Goal: Check status: Check status

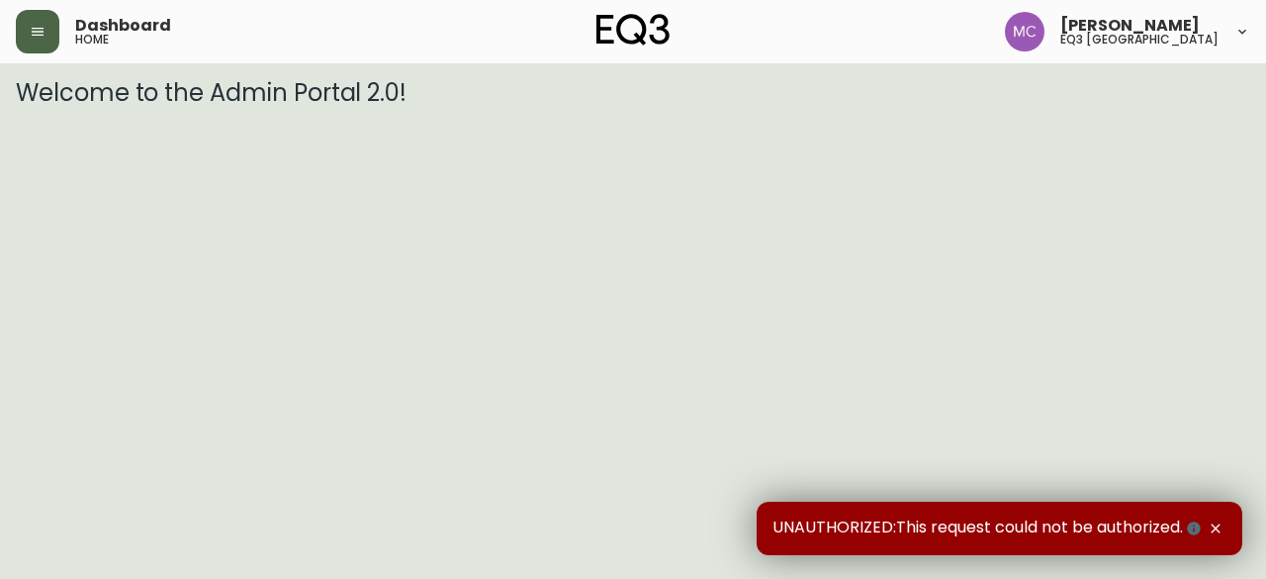
click at [33, 34] on icon "button" at bounding box center [38, 32] width 16 height 16
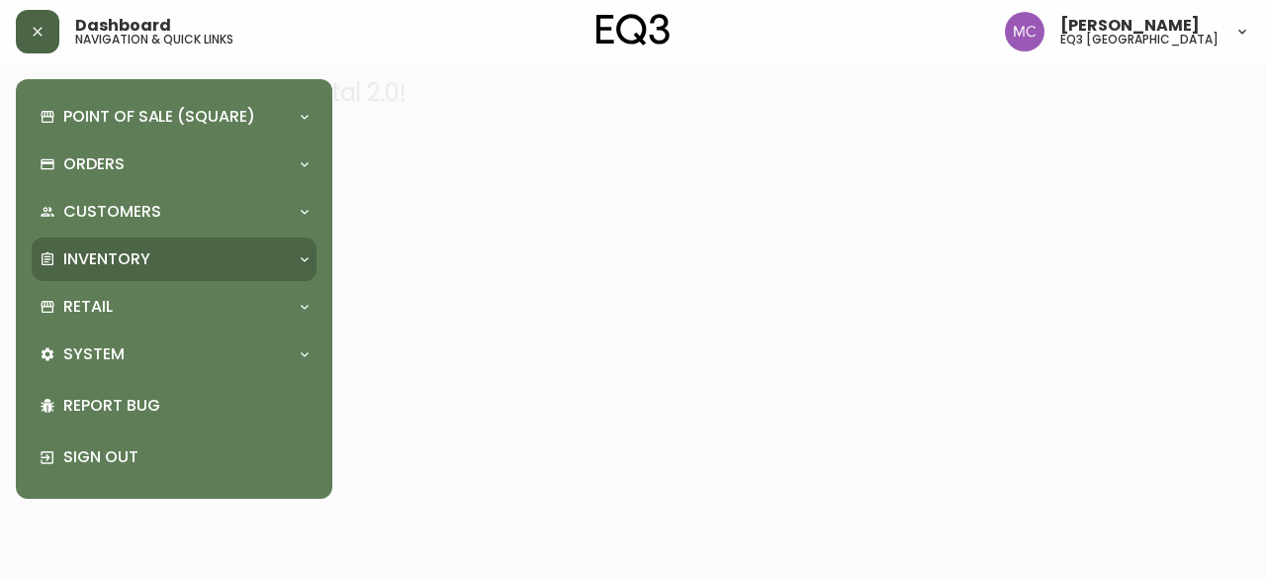
click at [90, 258] on p "Inventory" at bounding box center [106, 259] width 87 height 22
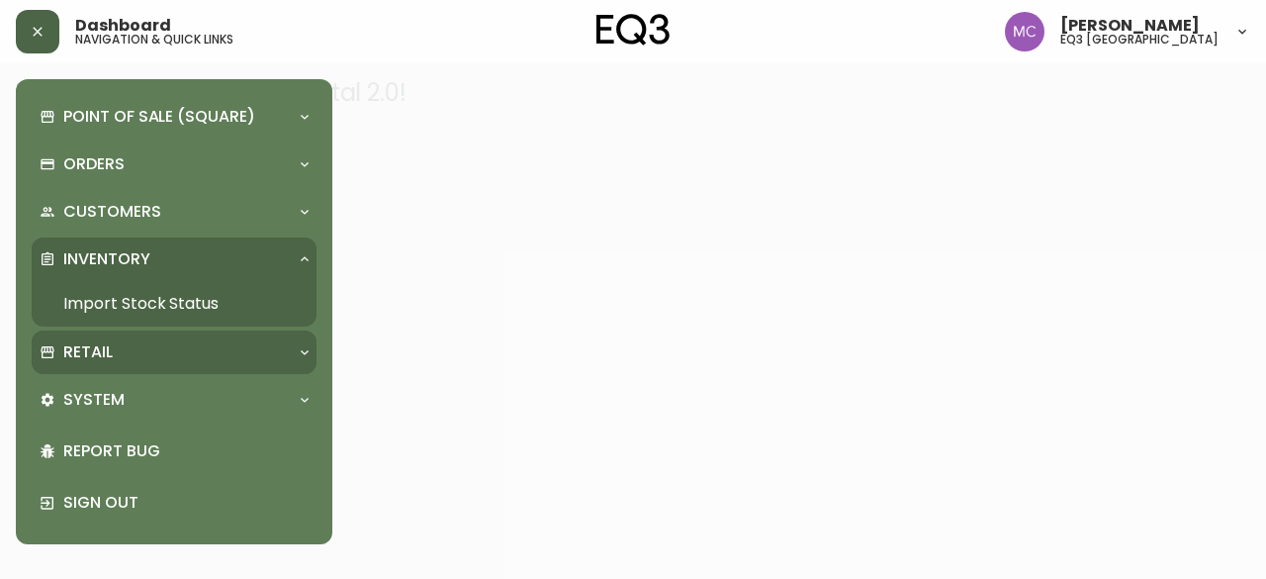
click at [121, 349] on div "Retail" at bounding box center [164, 352] width 249 height 22
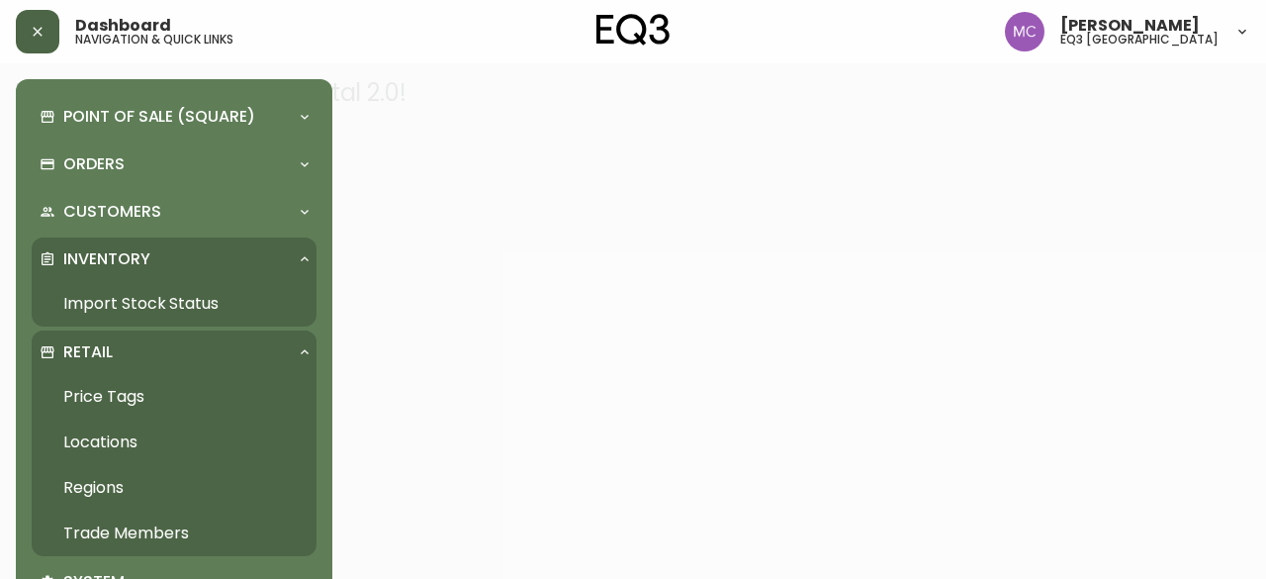
click at [149, 521] on link "Trade Members" at bounding box center [174, 533] width 285 height 46
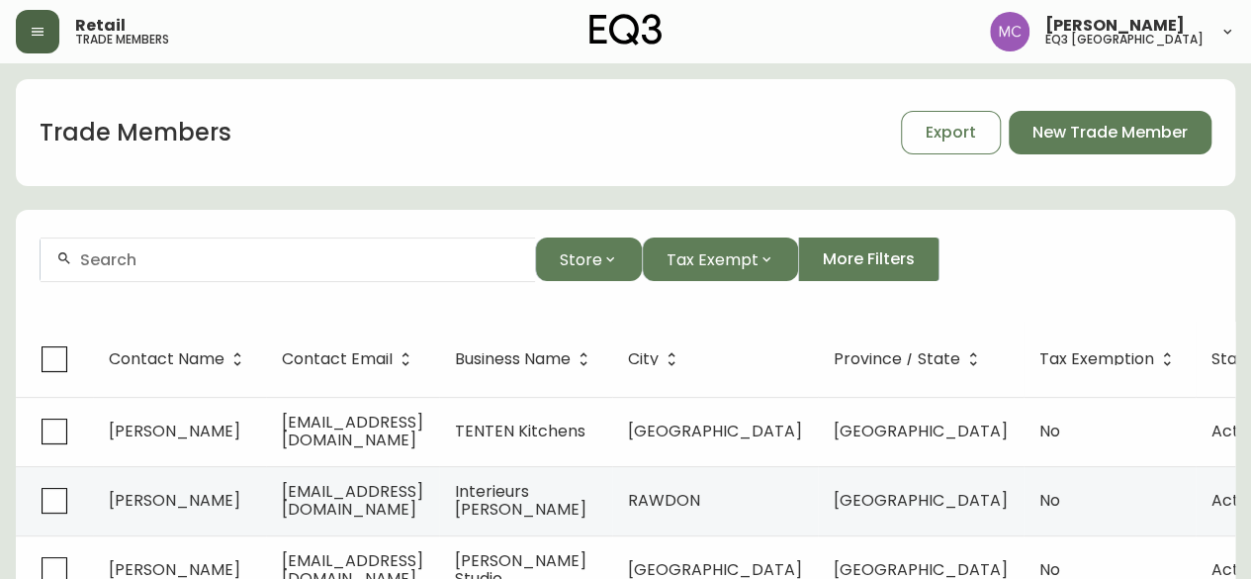
click at [210, 260] on input "text" at bounding box center [299, 259] width 439 height 19
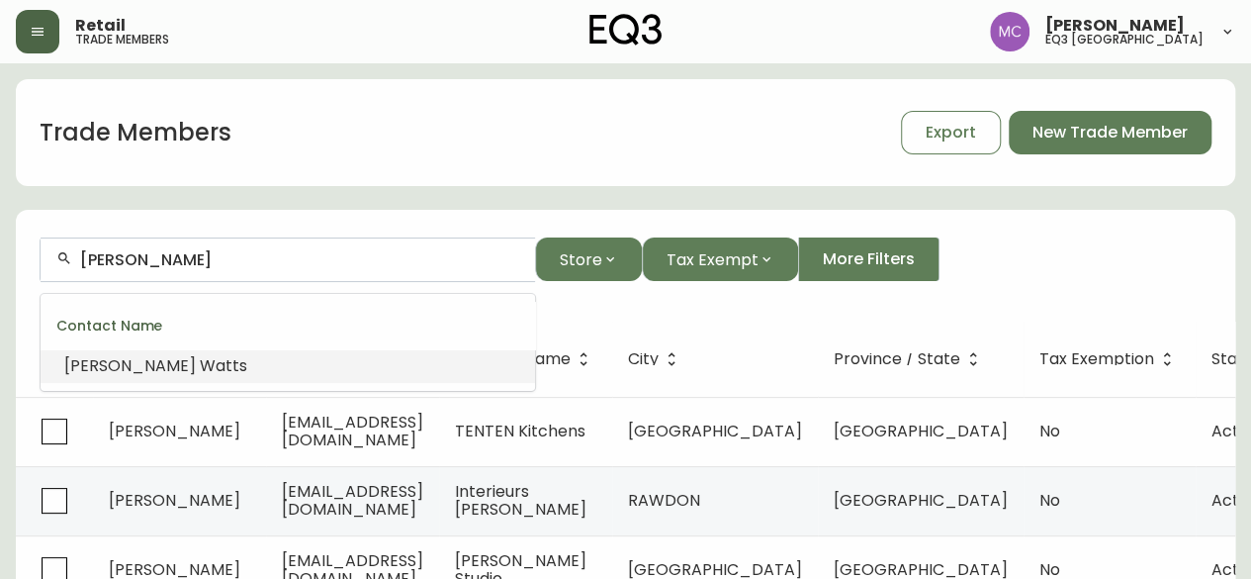
click at [120, 373] on span "[PERSON_NAME]" at bounding box center [130, 365] width 132 height 23
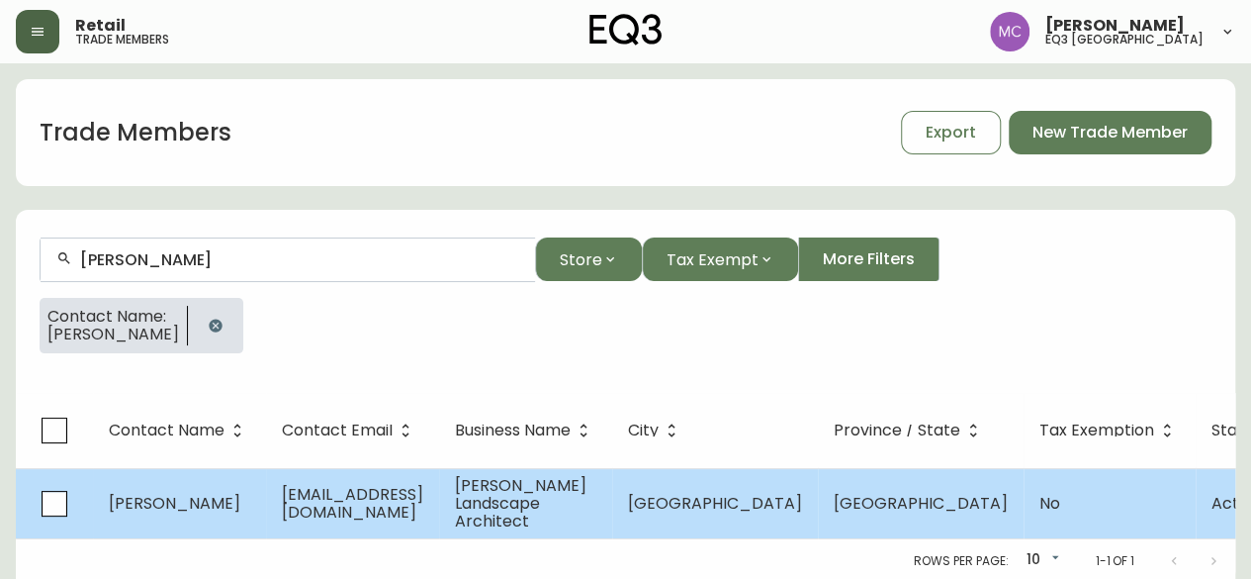
type input "[PERSON_NAME]"
click at [167, 492] on span "[PERSON_NAME]" at bounding box center [175, 503] width 132 height 23
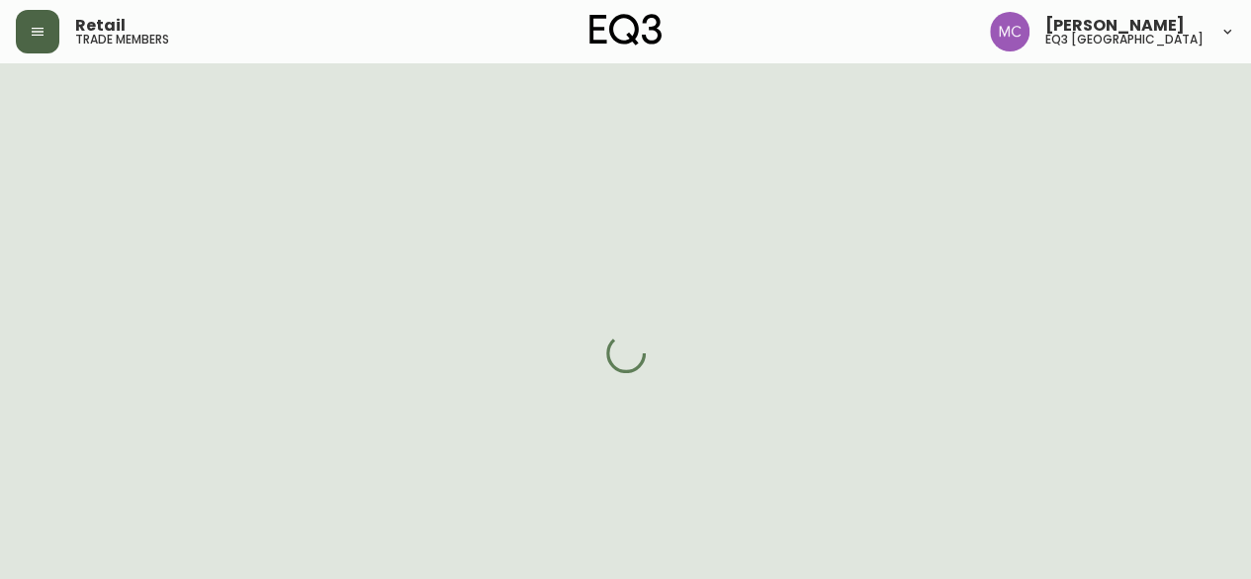
select select "BC"
select select "CA"
select select "CA_EN"
select select "Outreach from a Trade Rep"
select select "Other"
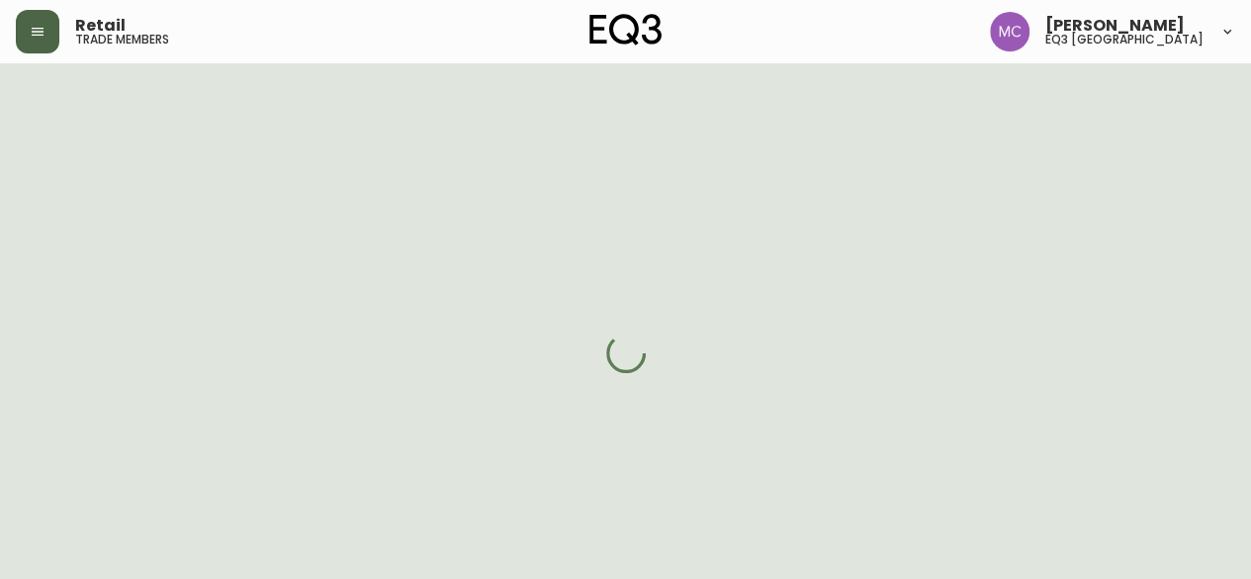
select select "cjw10z96p001r6gs00juufhhe"
select select "false"
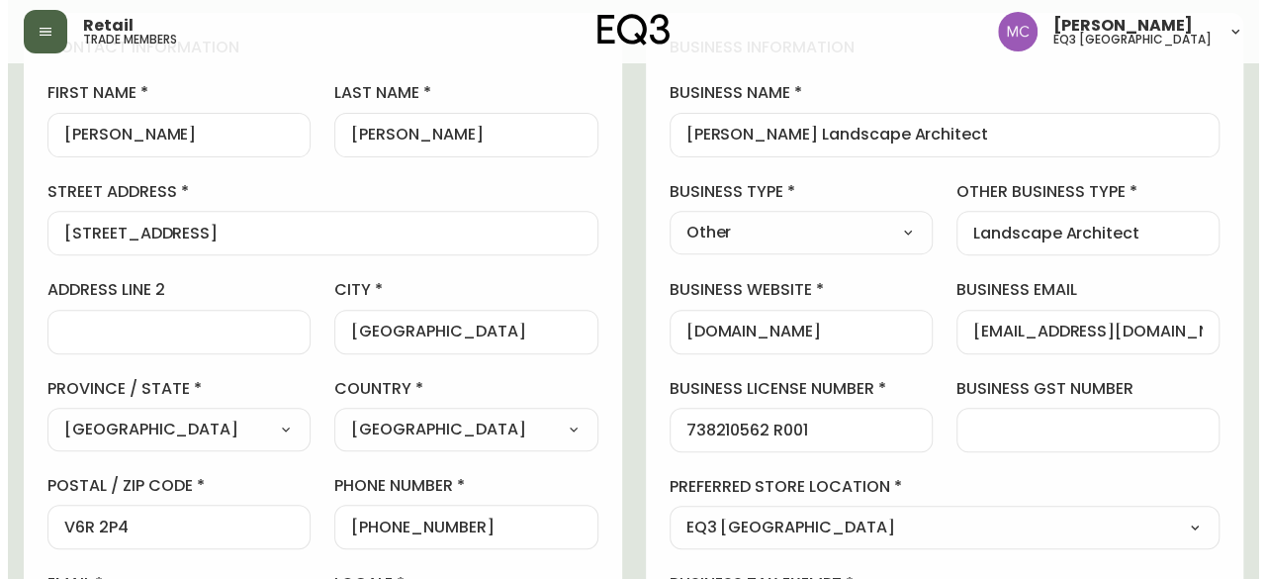
scroll to position [445, 0]
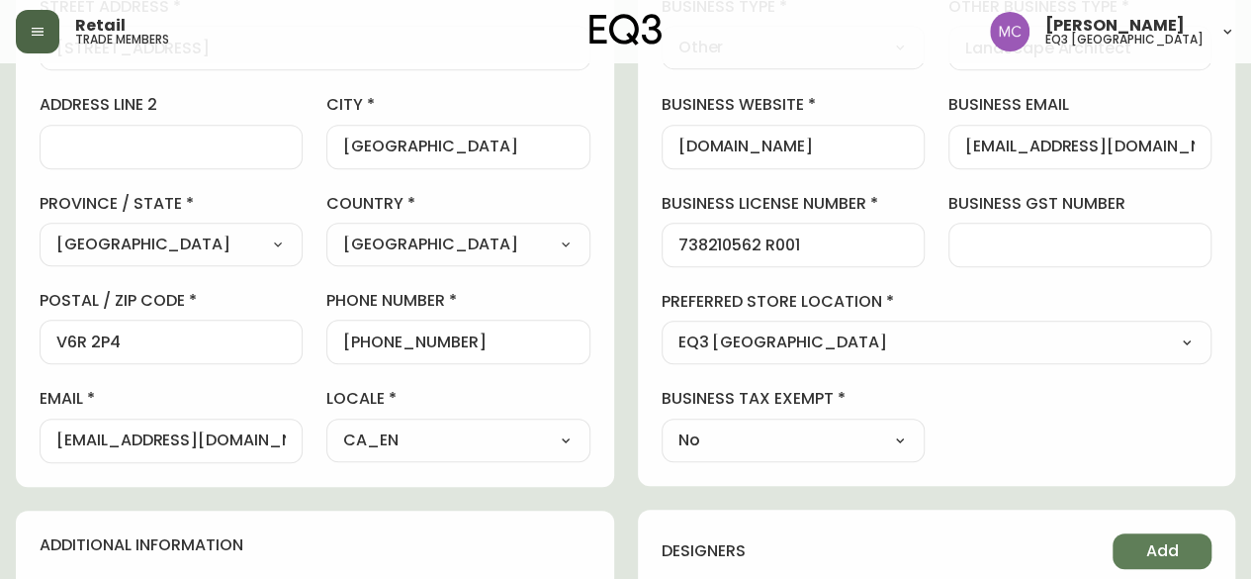
click at [40, 37] on icon "button" at bounding box center [38, 32] width 16 height 16
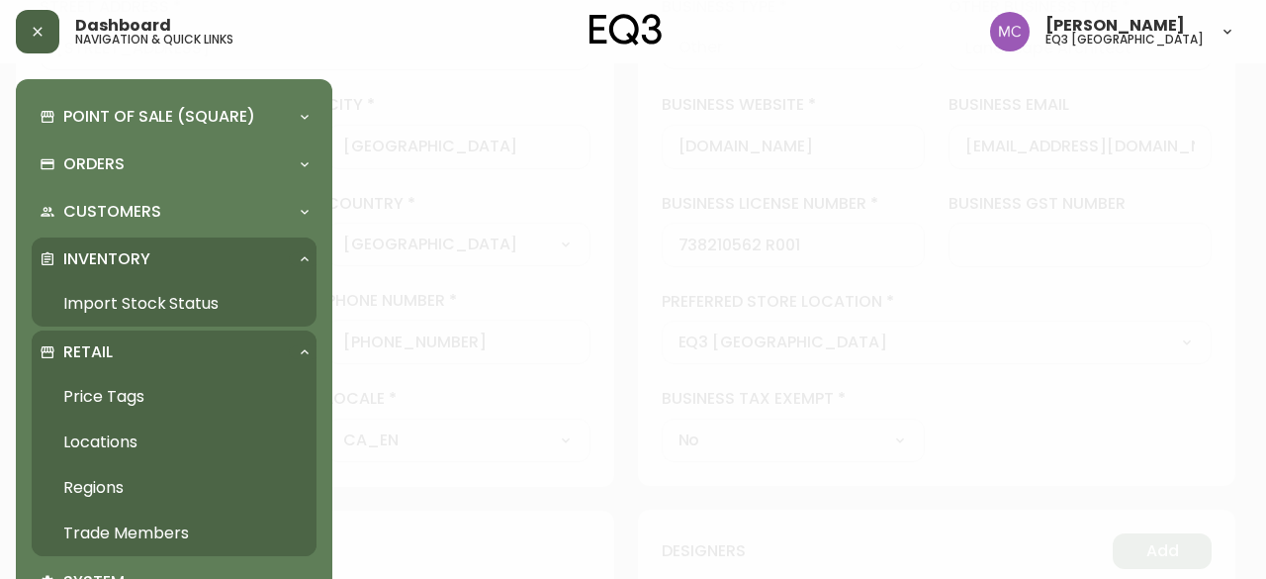
click at [136, 305] on link "Import Stock Status" at bounding box center [174, 304] width 285 height 46
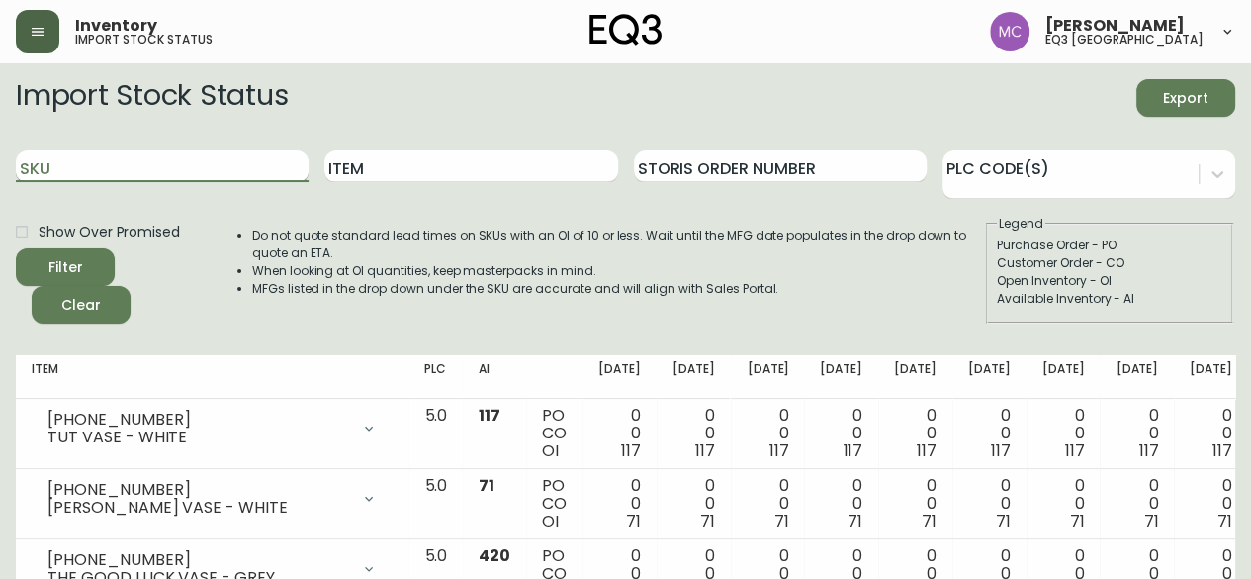
click at [119, 171] on input "SKU" at bounding box center [162, 166] width 293 height 32
paste input "[PHONE_NUMBER]"
type input "[PHONE_NUMBER]"
click at [16, 248] on button "Filter" at bounding box center [65, 267] width 99 height 38
